Goal: Task Accomplishment & Management: Complete application form

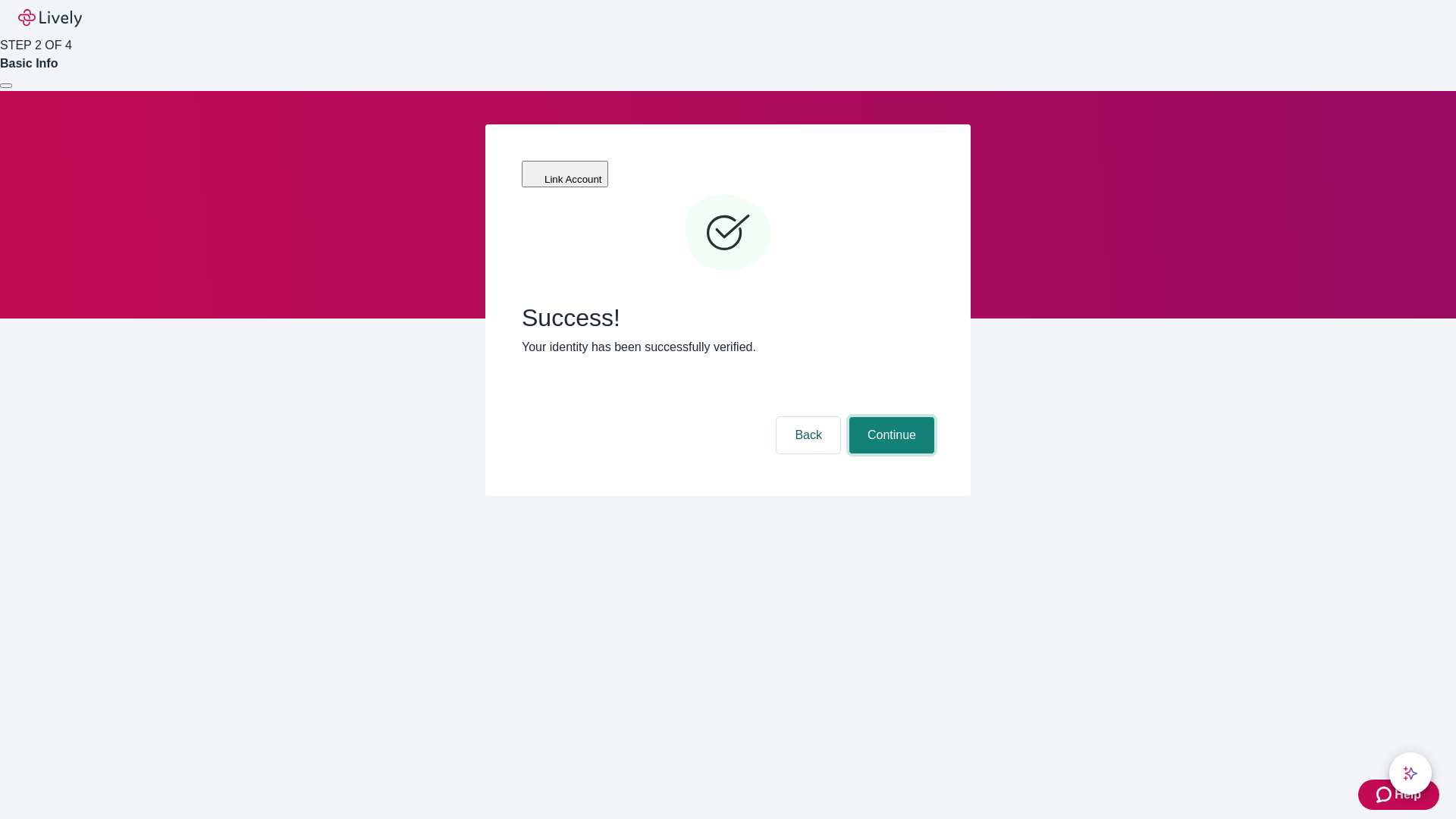
click at [889, 417] on button "Continue" at bounding box center [891, 435] width 85 height 37
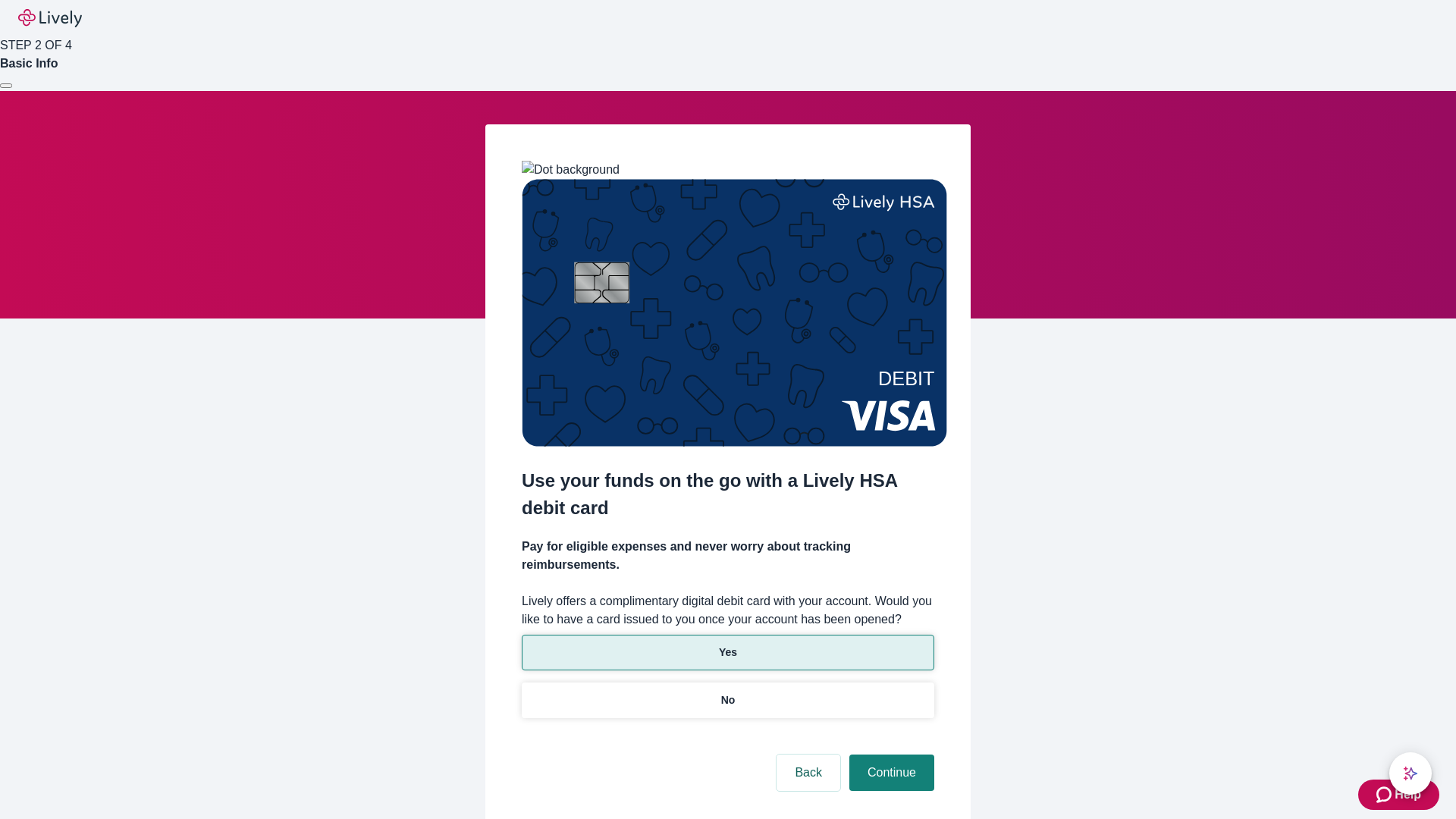
click at [727, 644] on p "Yes" at bounding box center [728, 652] width 18 height 16
click at [889, 755] on button "Continue" at bounding box center [891, 773] width 85 height 37
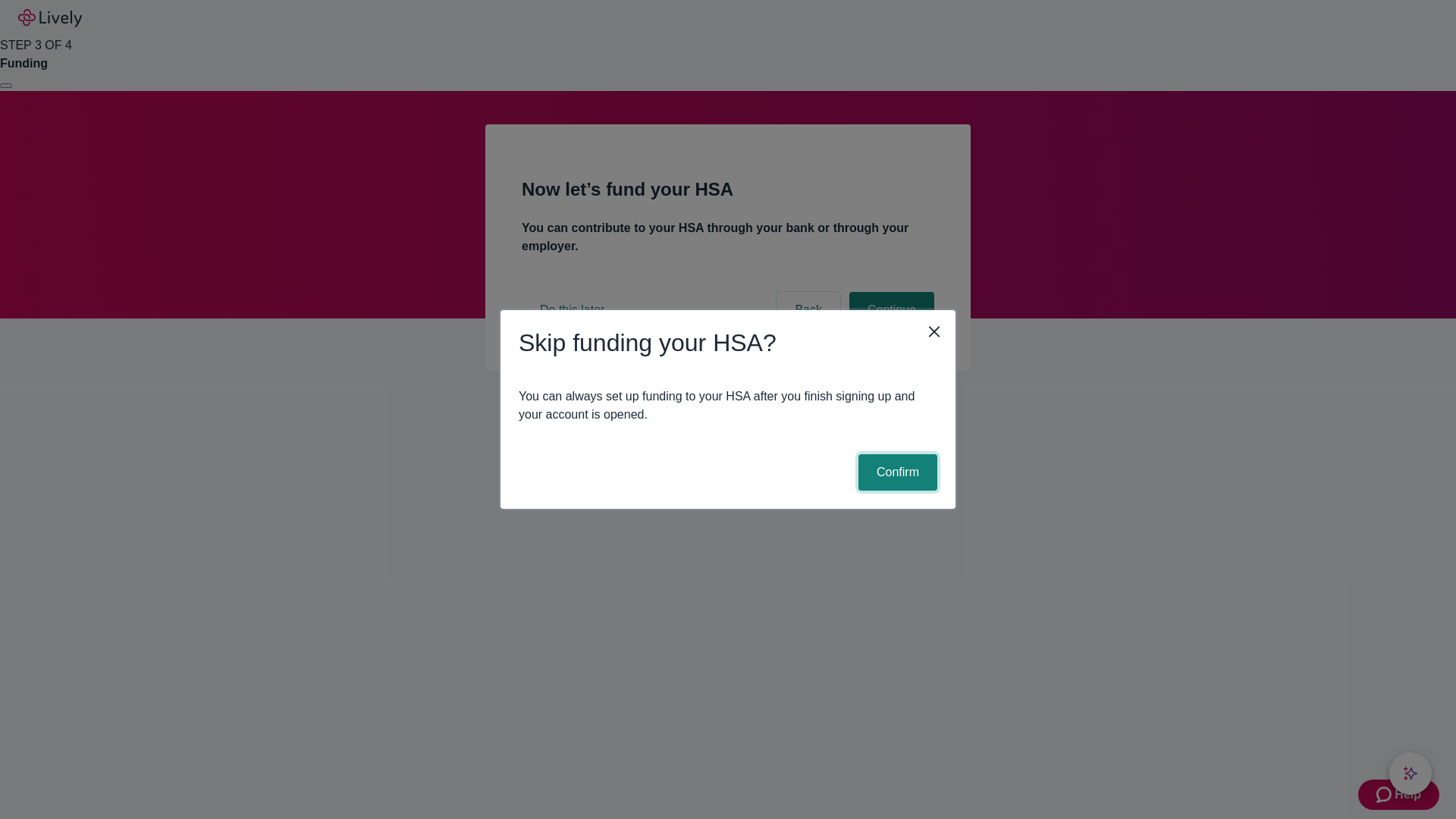
click at [896, 472] on button "Confirm" at bounding box center [897, 472] width 79 height 37
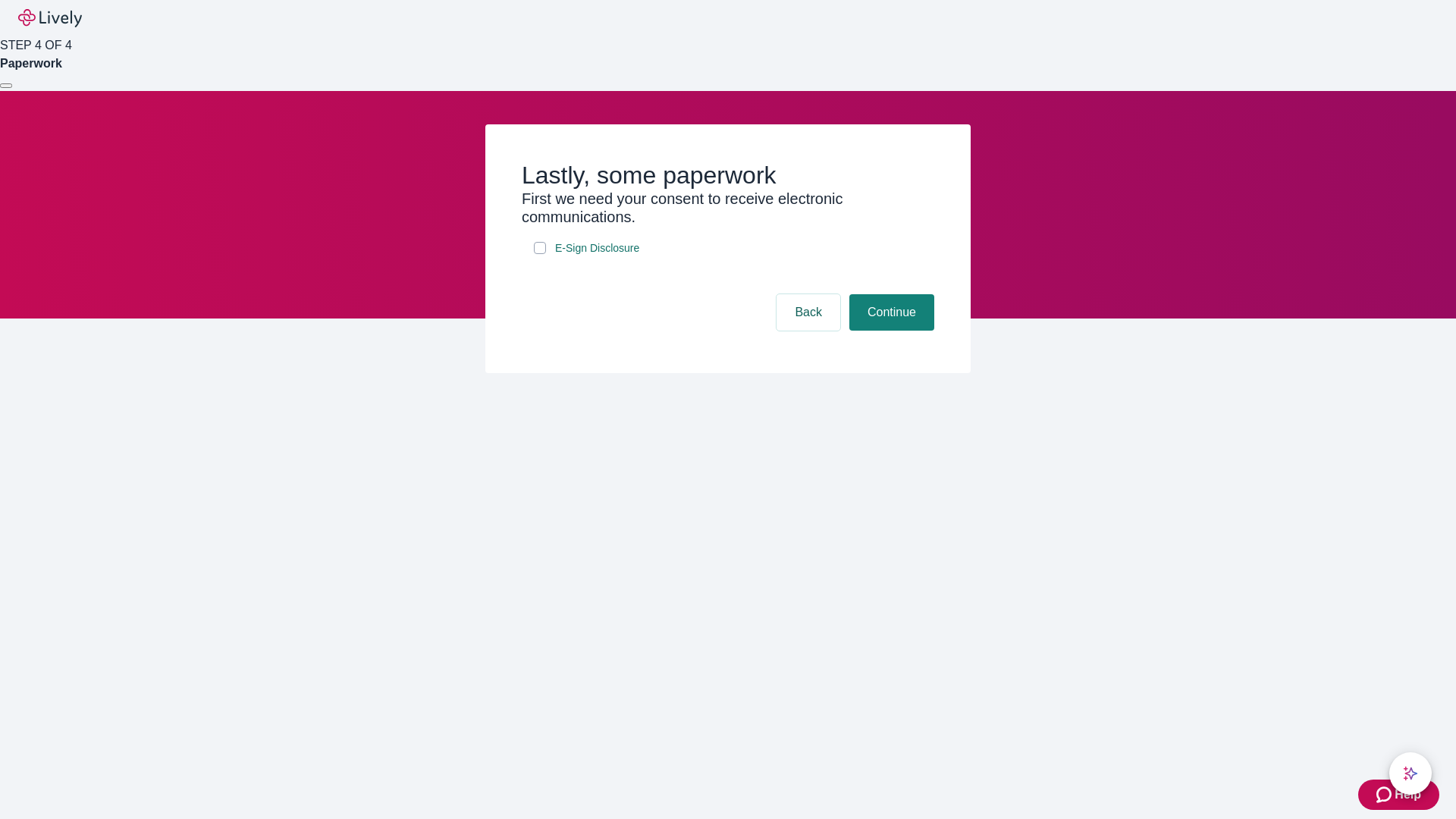
click at [540, 254] on input "E-Sign Disclosure" at bounding box center [540, 248] width 12 height 12
checkbox input "true"
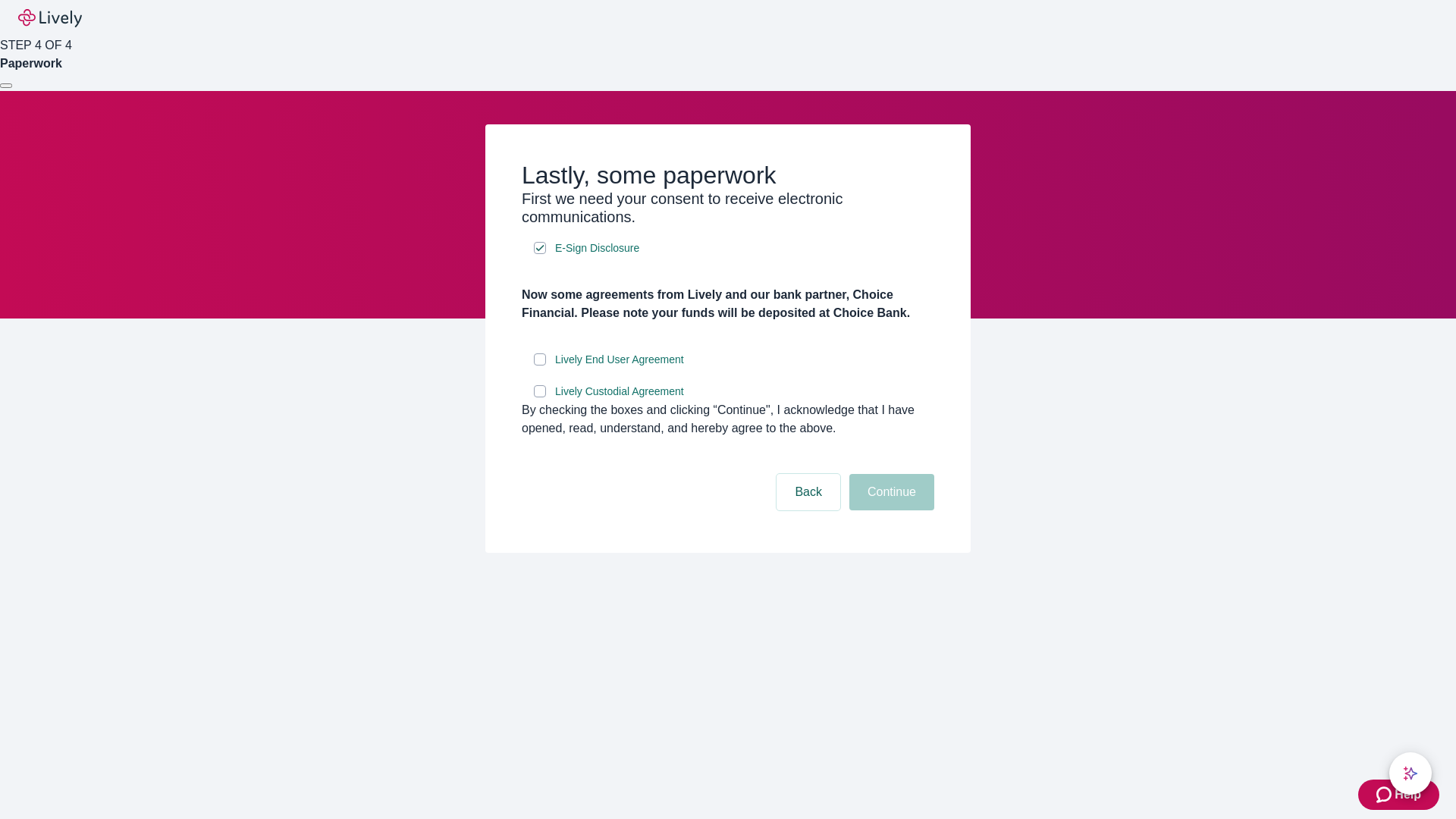
click at [540, 365] on input "Lively End User Agreement" at bounding box center [540, 360] width 12 height 12
checkbox input "true"
click at [540, 397] on input "Lively Custodial Agreement" at bounding box center [540, 391] width 12 height 12
checkbox input "true"
click at [889, 511] on button "Continue" at bounding box center [891, 492] width 85 height 37
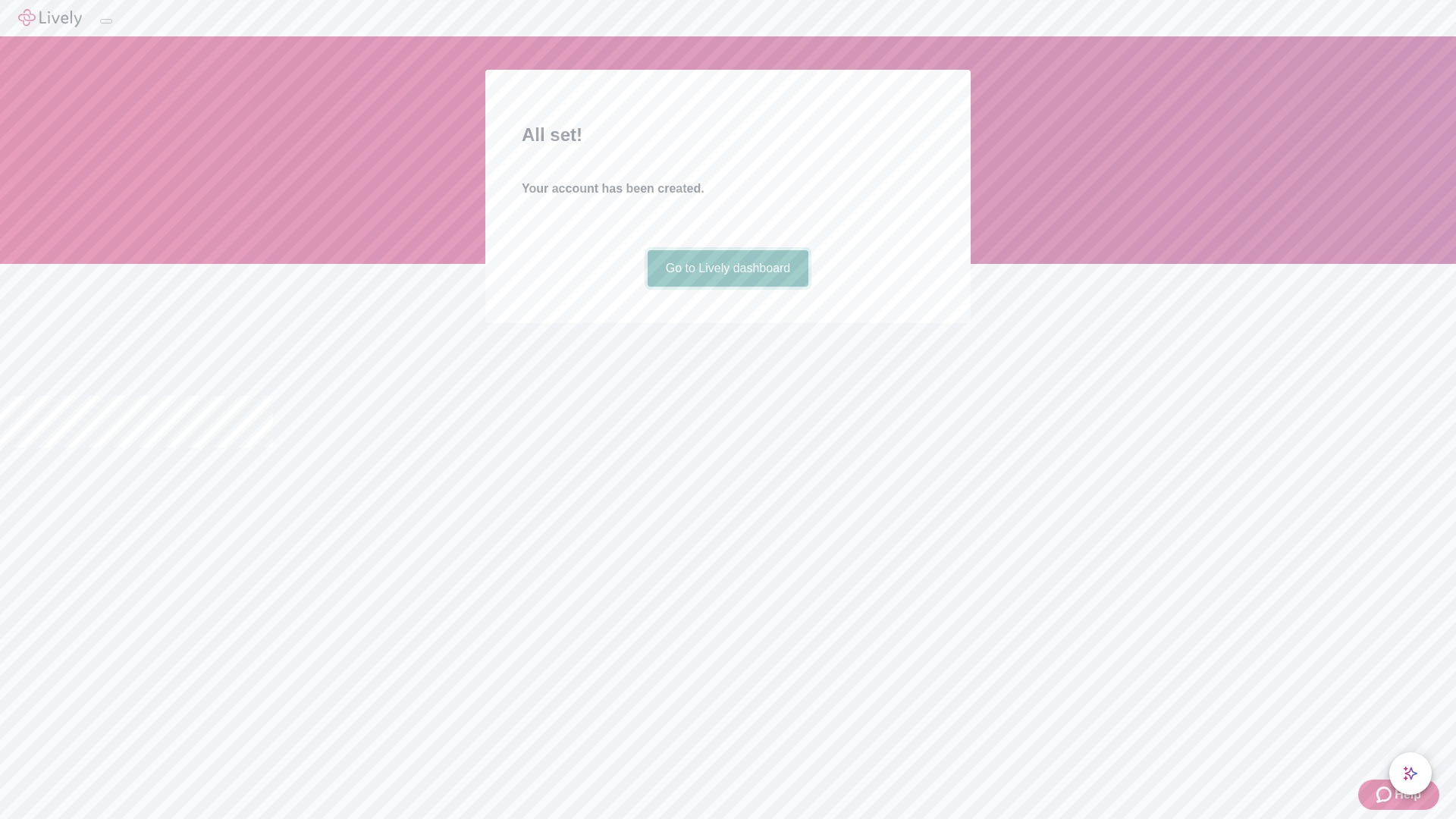
click at [727, 287] on link "Go to Lively dashboard" at bounding box center [728, 268] width 161 height 37
